Goal: Task Accomplishment & Management: Manage account settings

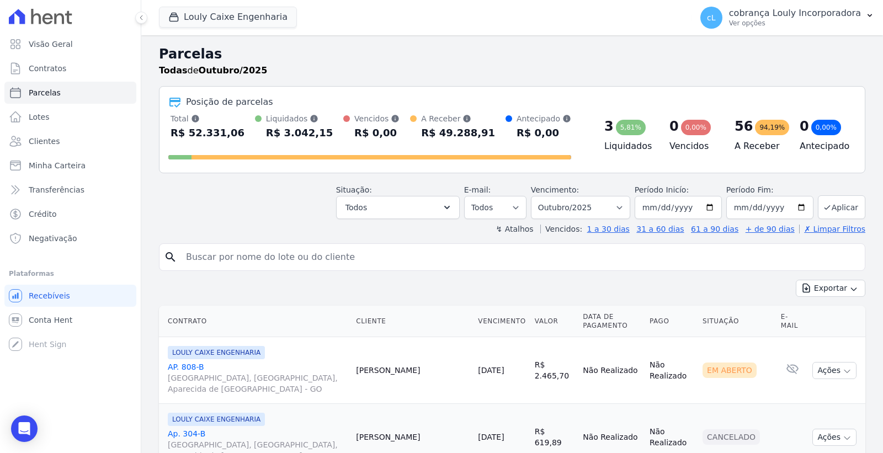
select select
click at [338, 255] on input "search" at bounding box center [519, 257] width 681 height 22
type input "[PERSON_NAME]"
select select
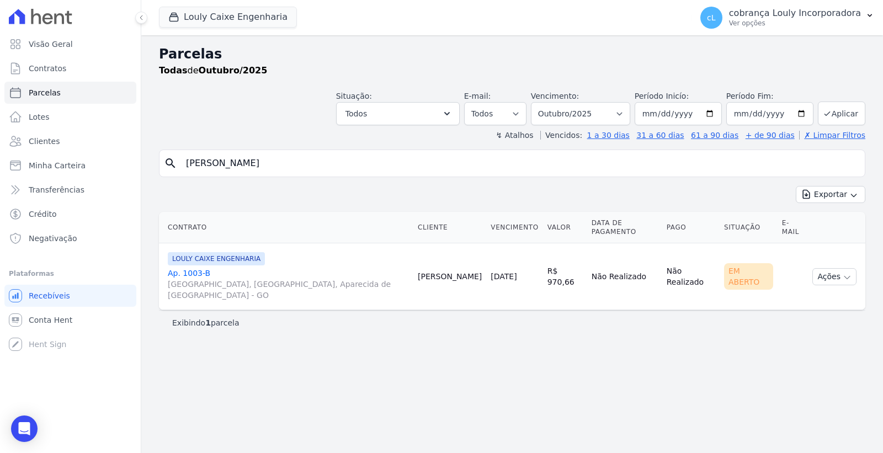
click at [186, 268] on link "Ap. [STREET_ADDRESS]" at bounding box center [288, 284] width 241 height 33
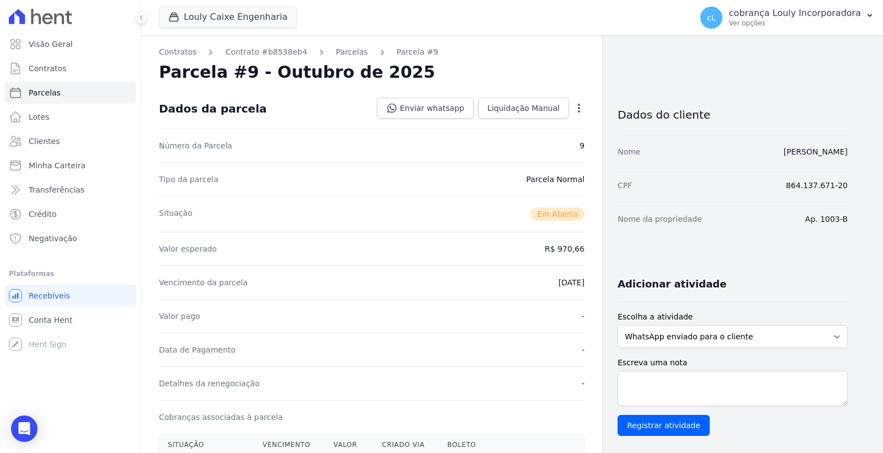
click at [578, 103] on icon "button" at bounding box center [578, 108] width 11 height 11
click at [516, 146] on link "Cancelar Cobrança" at bounding box center [531, 143] width 97 height 20
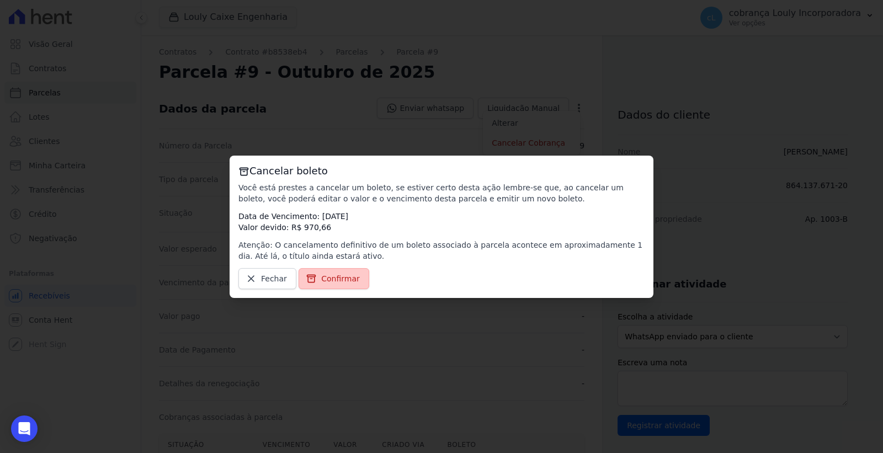
click at [330, 277] on span "Confirmar" at bounding box center [340, 278] width 39 height 11
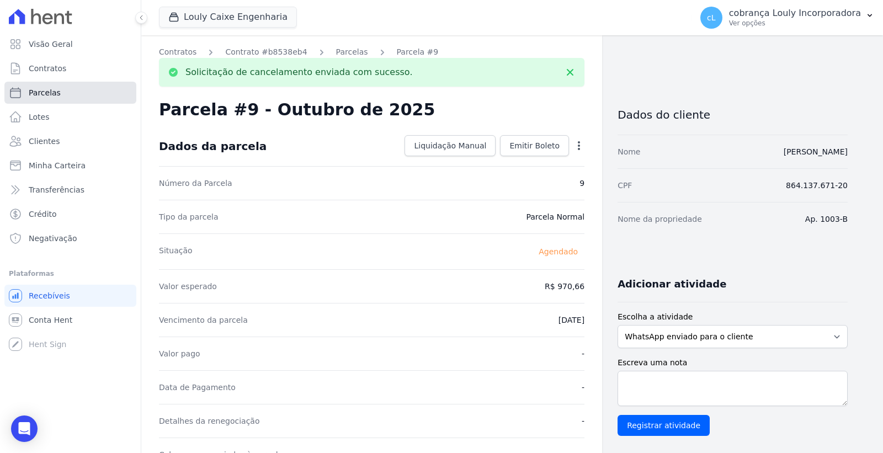
click at [58, 94] on link "Parcelas" at bounding box center [70, 93] width 132 height 22
select select
